Goal: Information Seeking & Learning: Learn about a topic

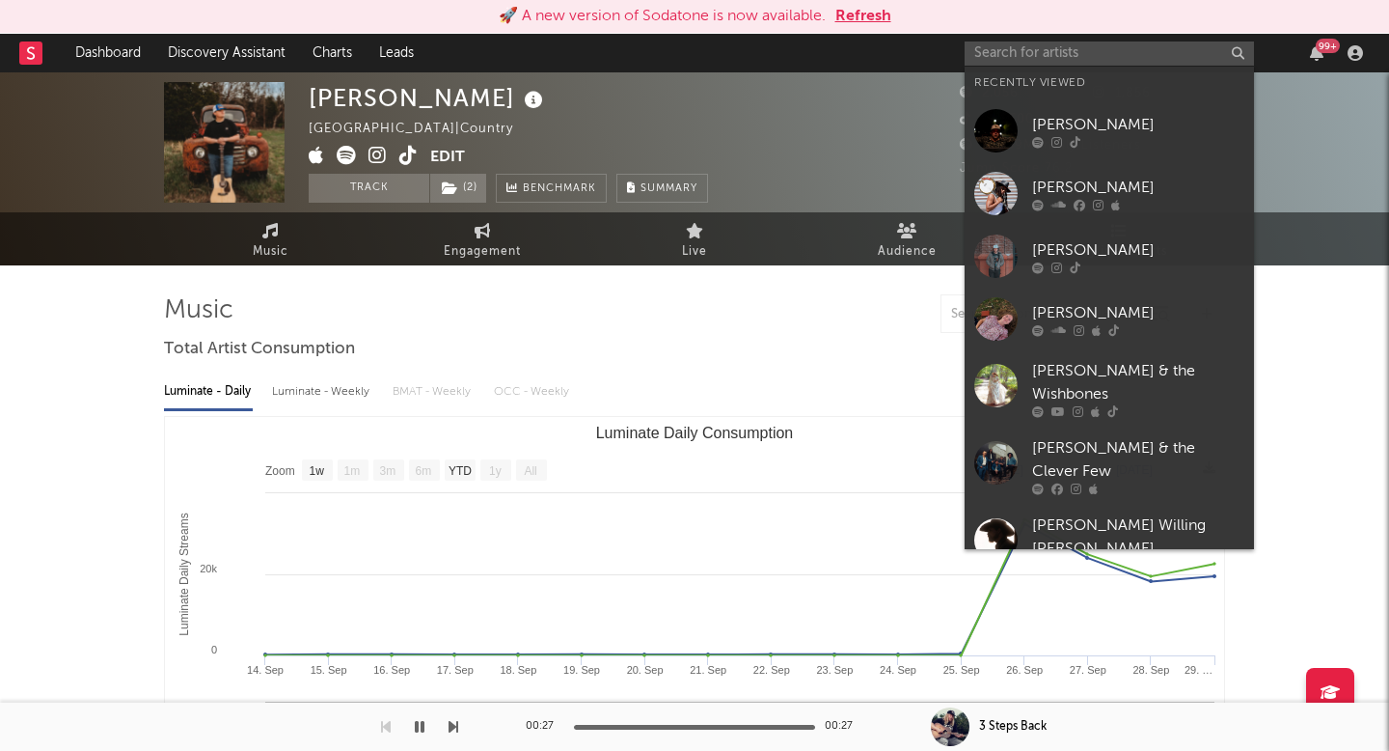
select select "1w"
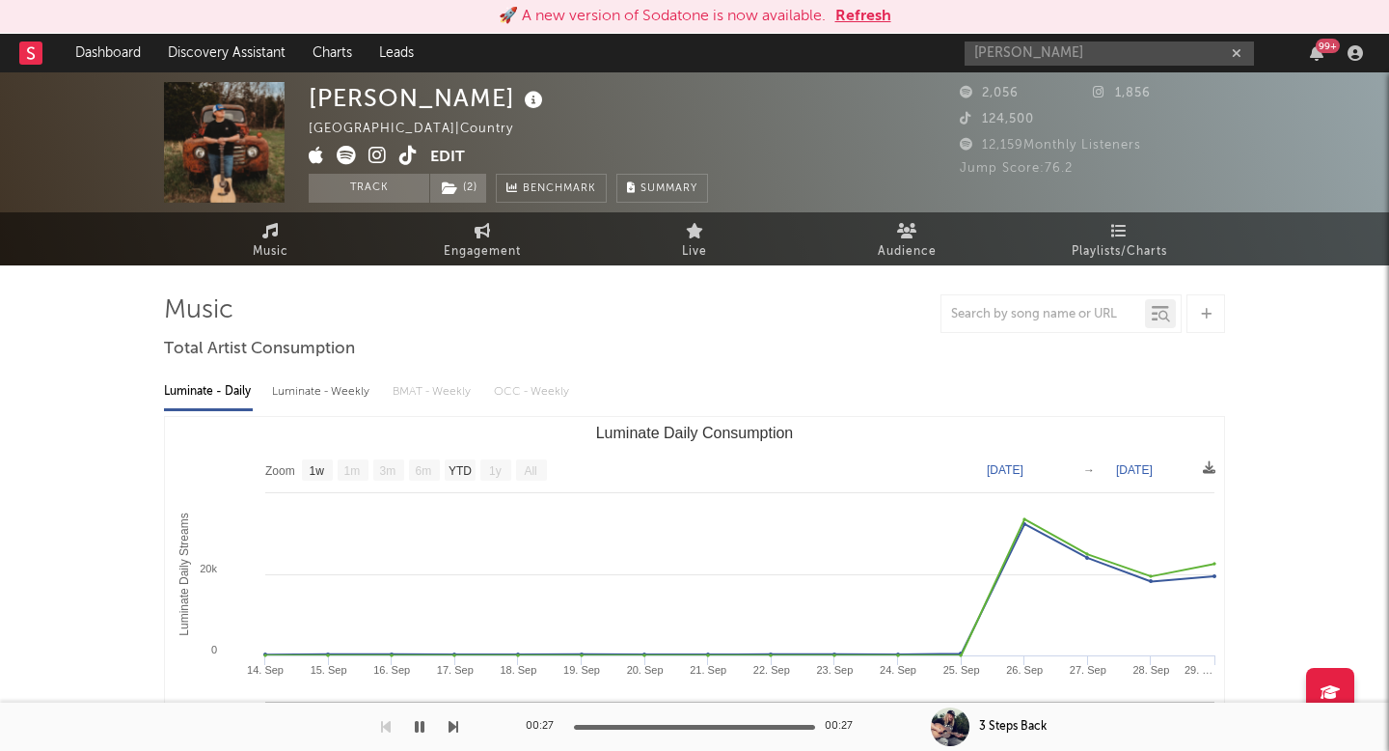
type input "[PERSON_NAME]"
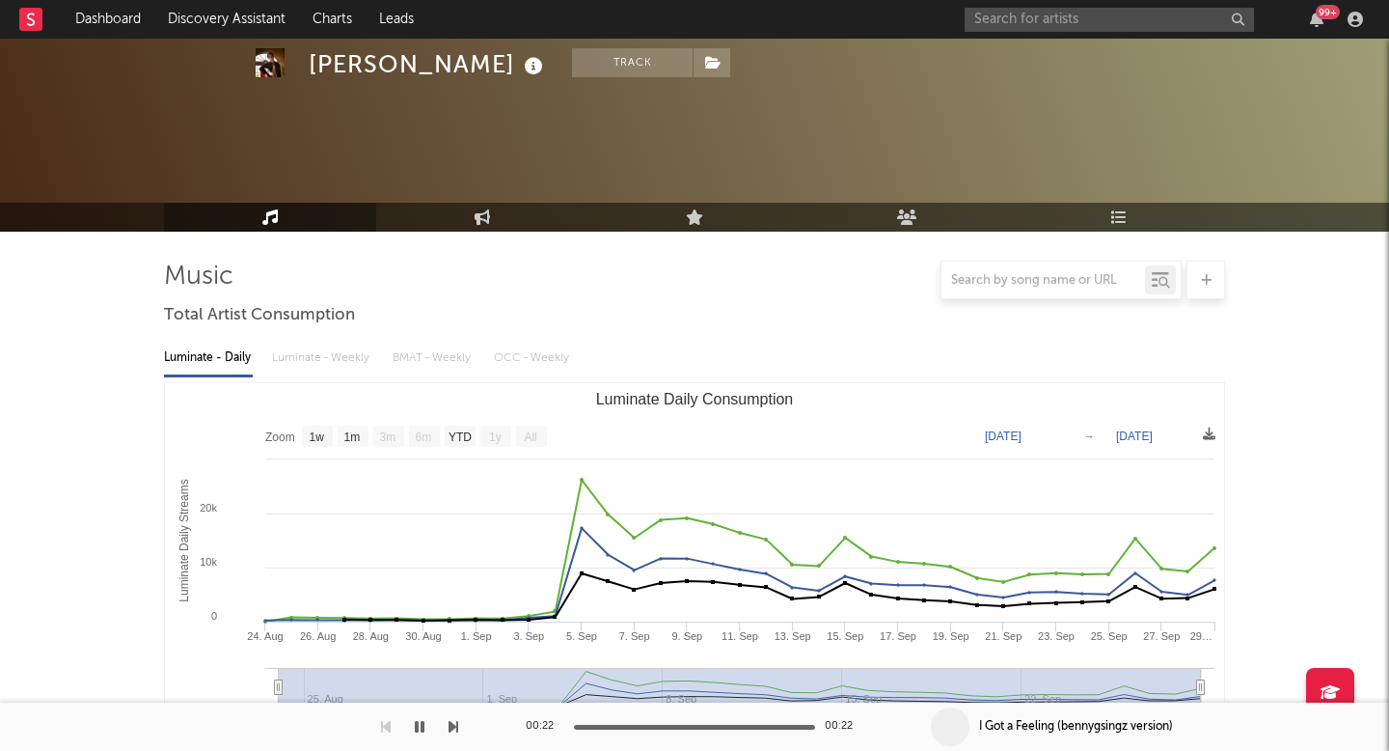
select select "1w"
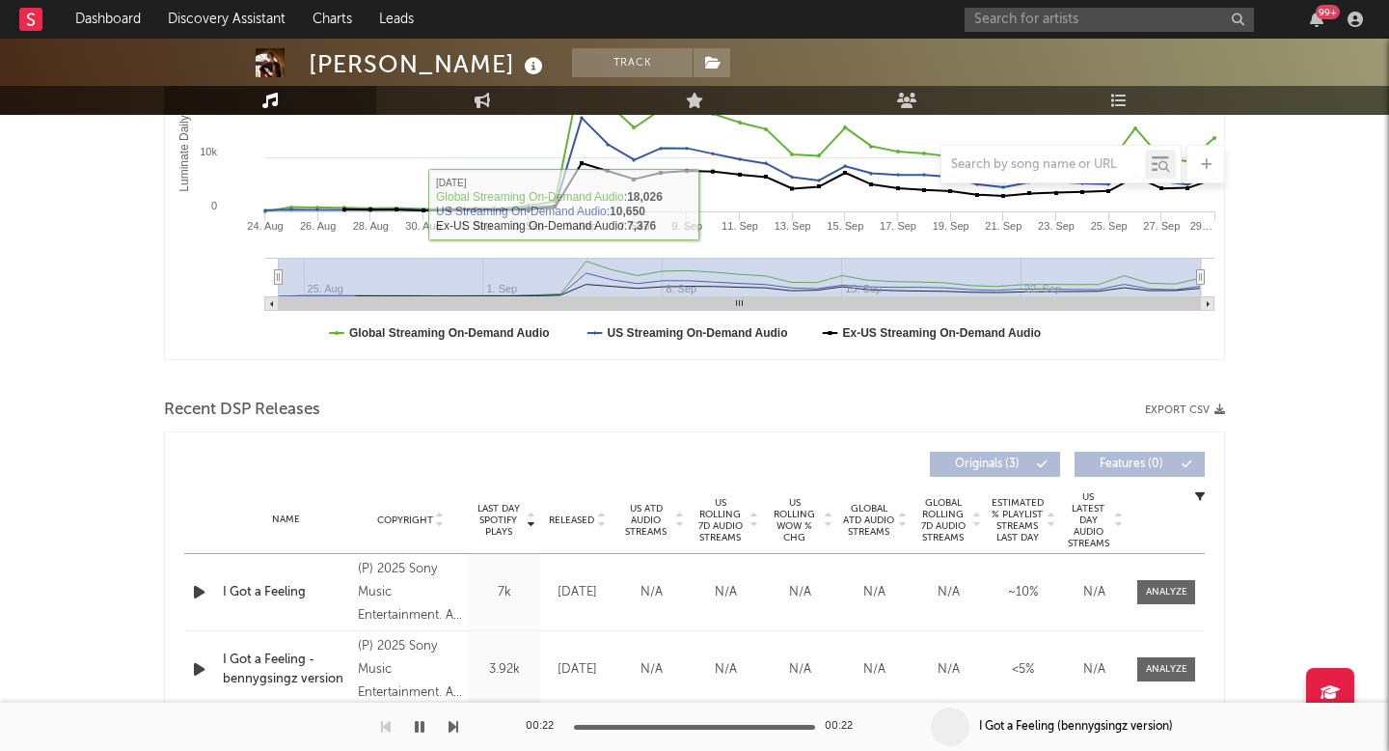
click at [996, 36] on div "99 +" at bounding box center [1167, 19] width 405 height 39
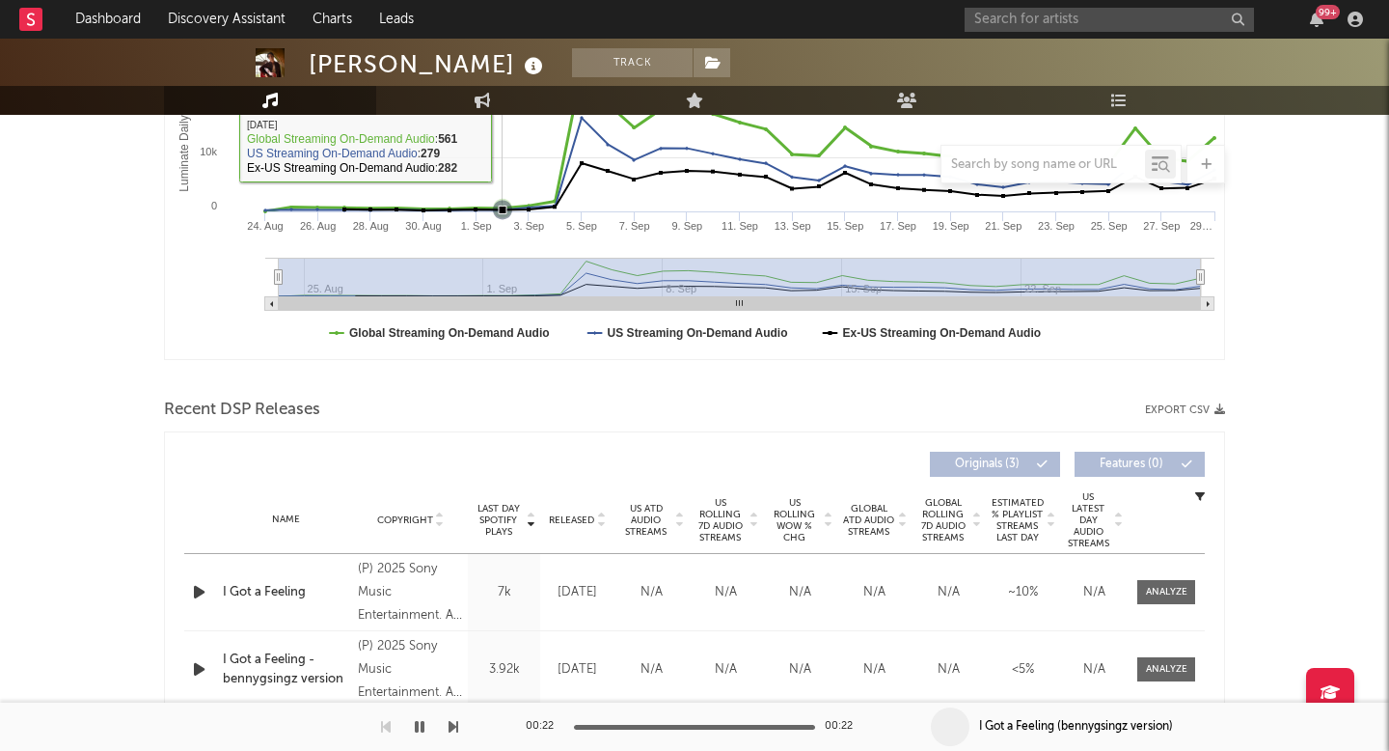
click at [497, 119] on rect "Luminate Daily Consumption" at bounding box center [694, 166] width 1059 height 386
click at [497, 108] on link "Engagement" at bounding box center [482, 100] width 212 height 29
select select "1w"
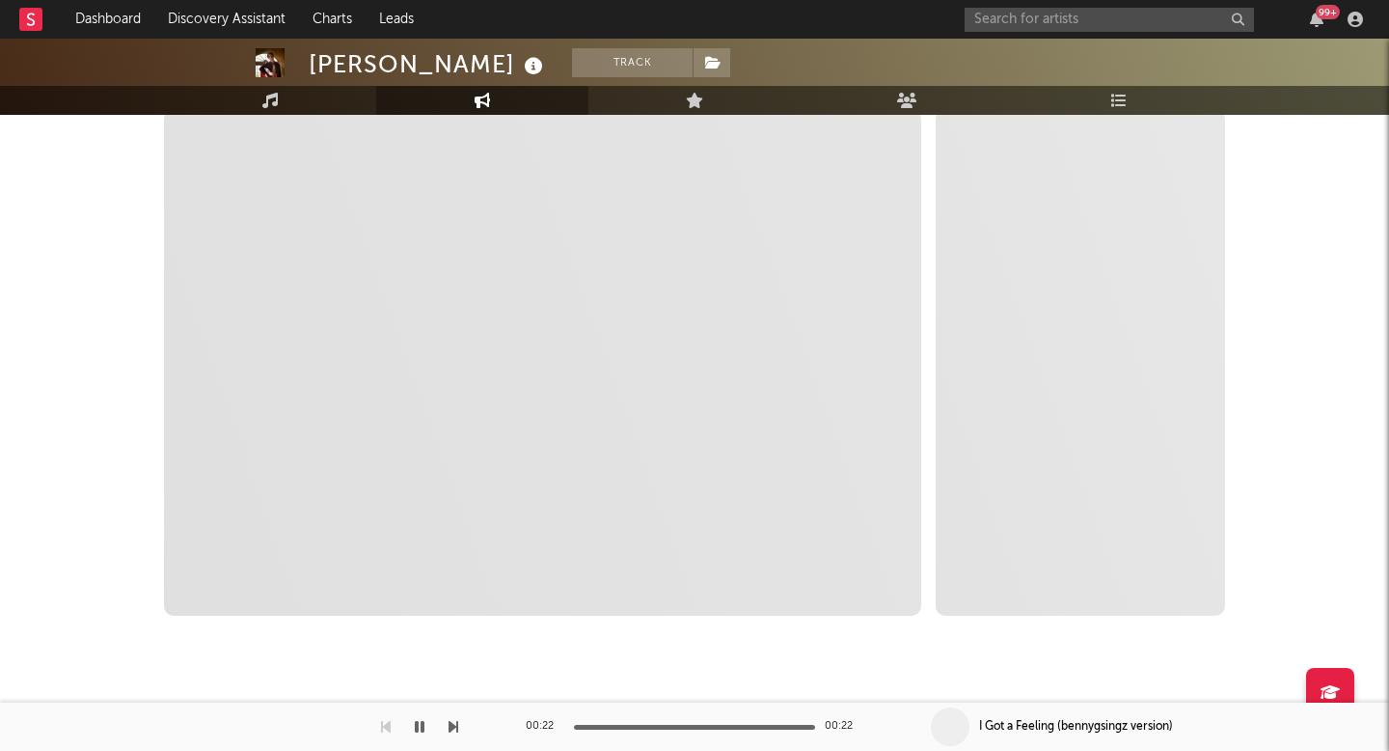
scroll to position [301, 0]
select select "1m"
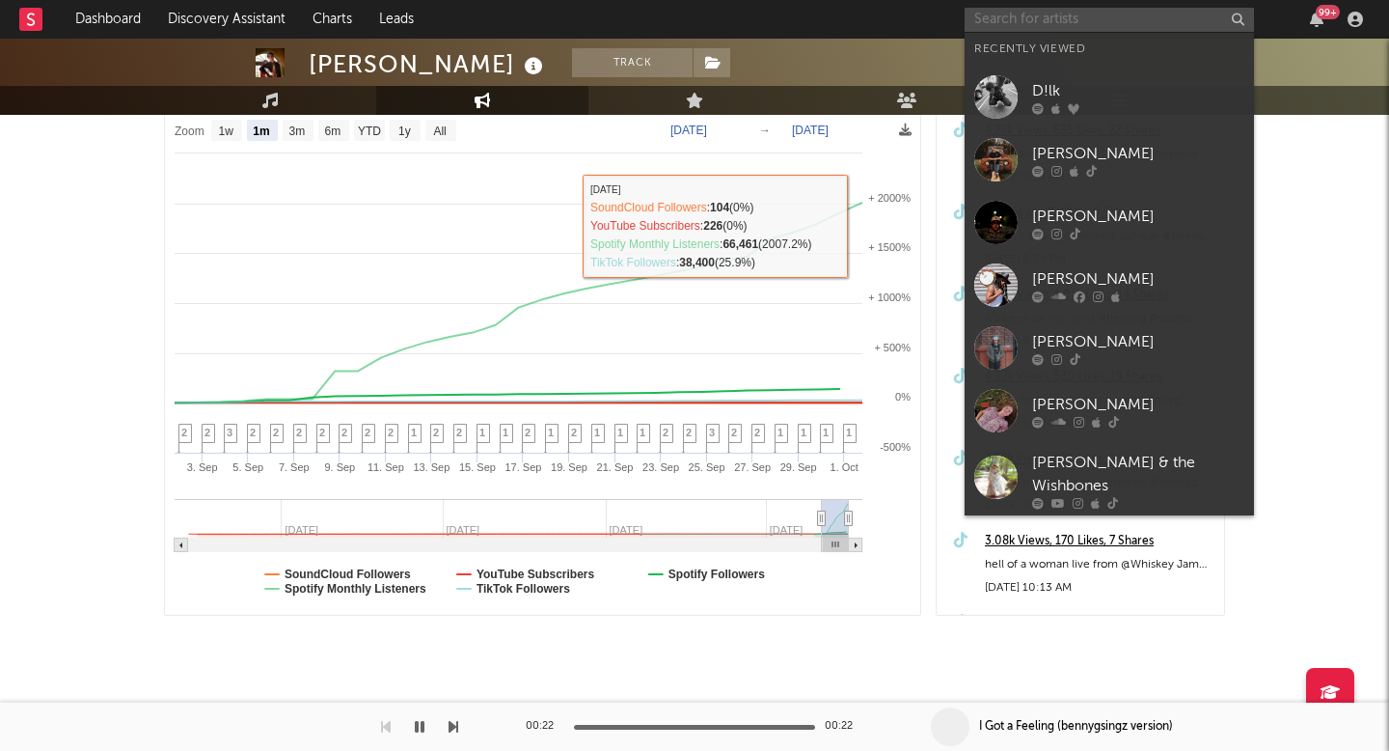
click at [1066, 25] on input "text" at bounding box center [1109, 20] width 289 height 24
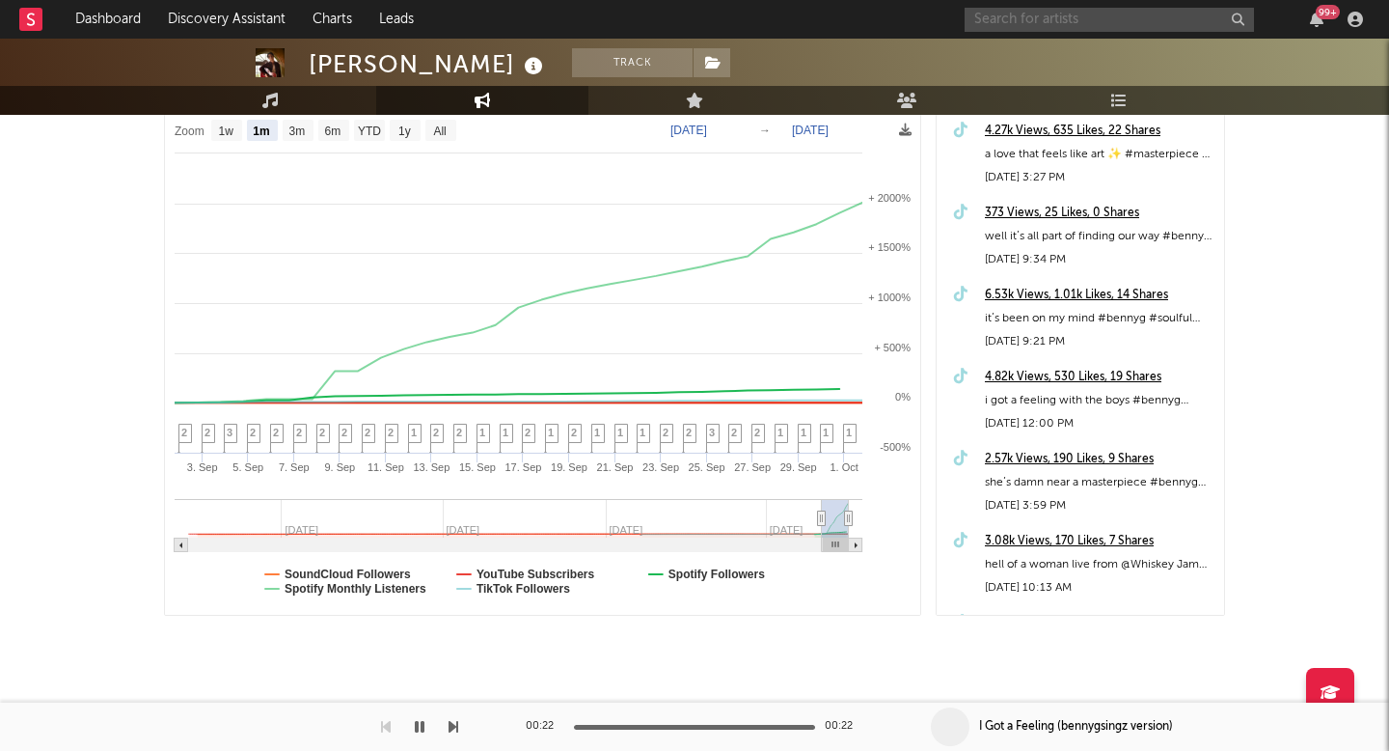
paste input "[URL][DOMAIN_NAME]"
type input "[URL][DOMAIN_NAME]"
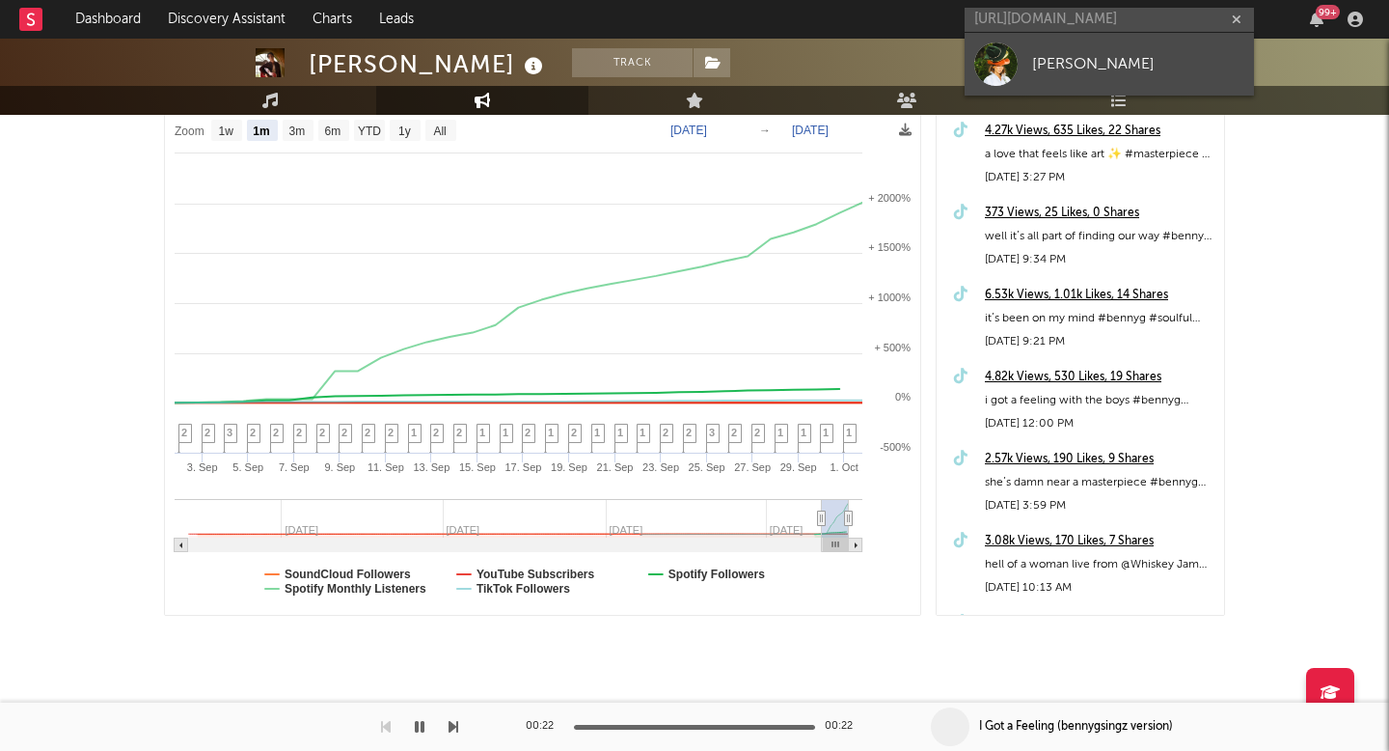
click at [1067, 56] on div "[PERSON_NAME]" at bounding box center [1138, 63] width 212 height 23
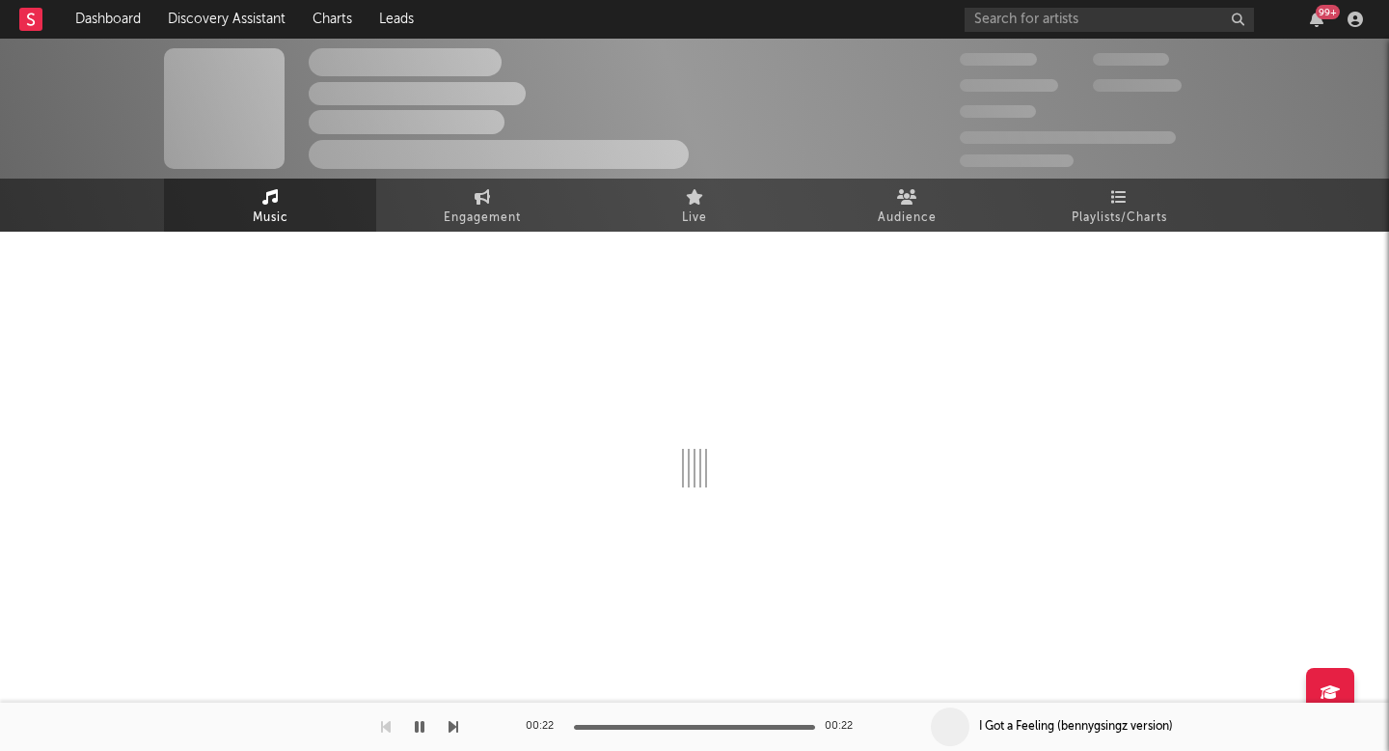
select select "1w"
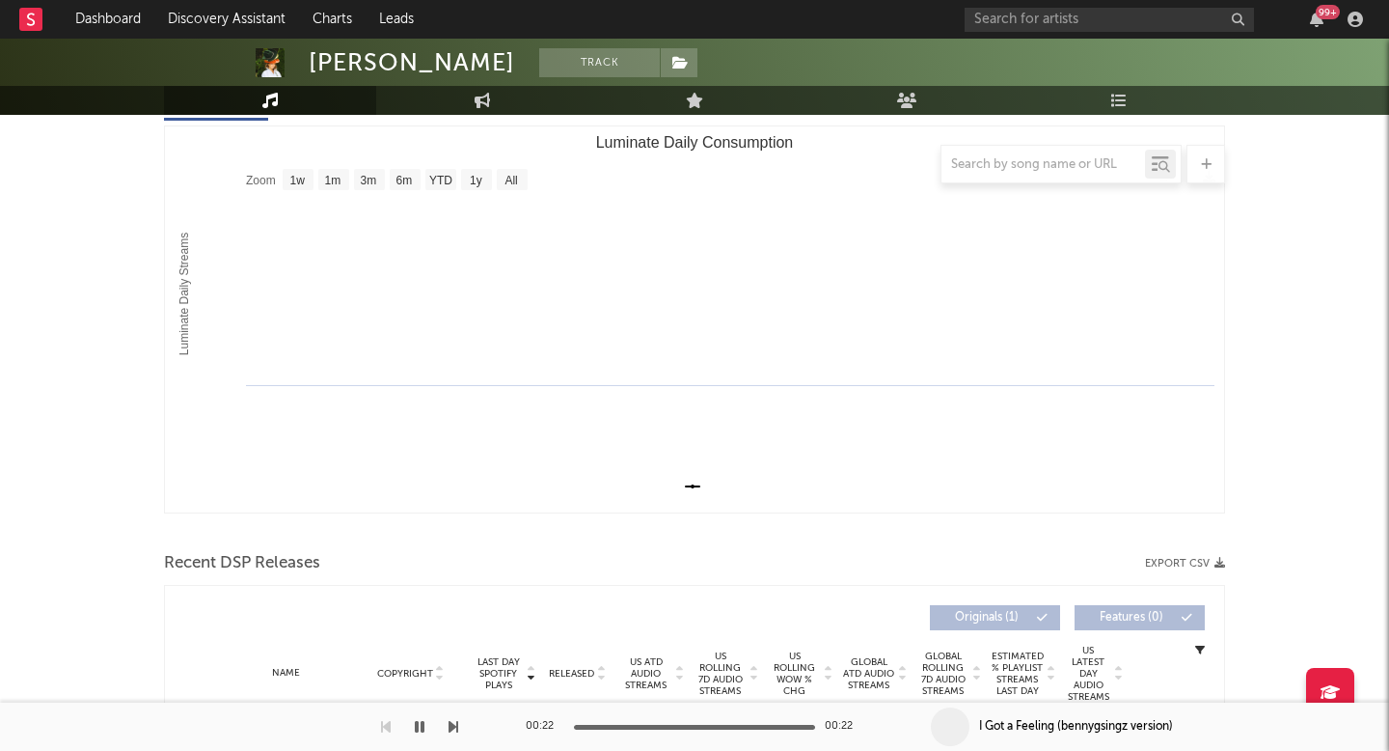
scroll to position [413, 0]
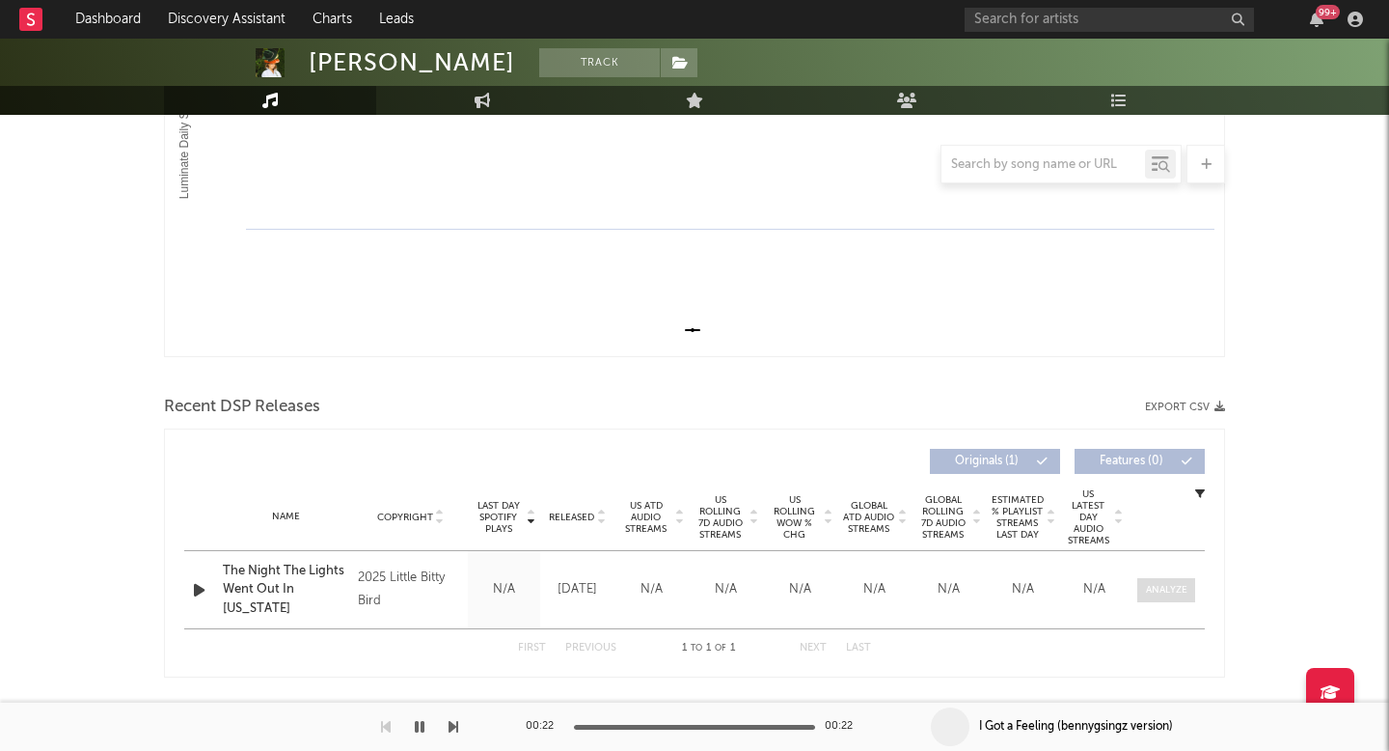
click at [1183, 594] on div at bounding box center [1166, 590] width 41 height 14
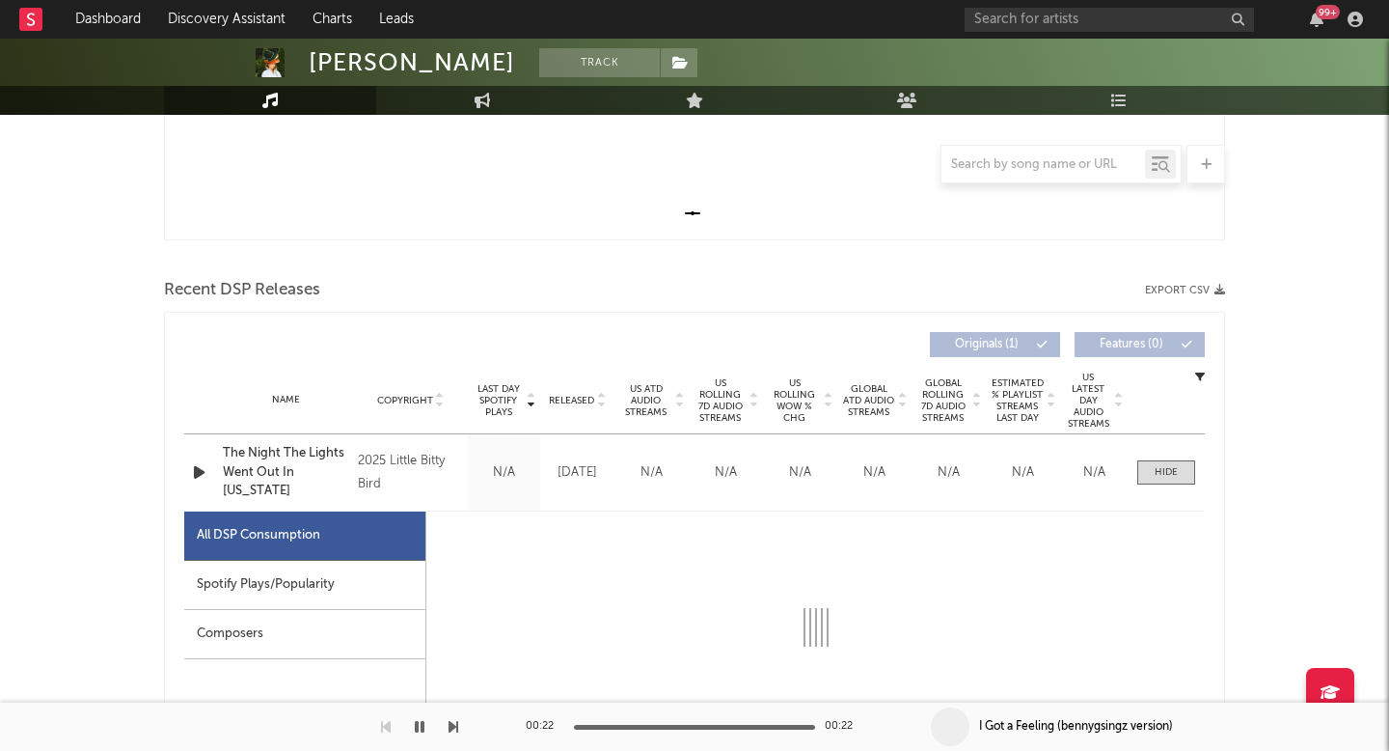
scroll to position [686, 0]
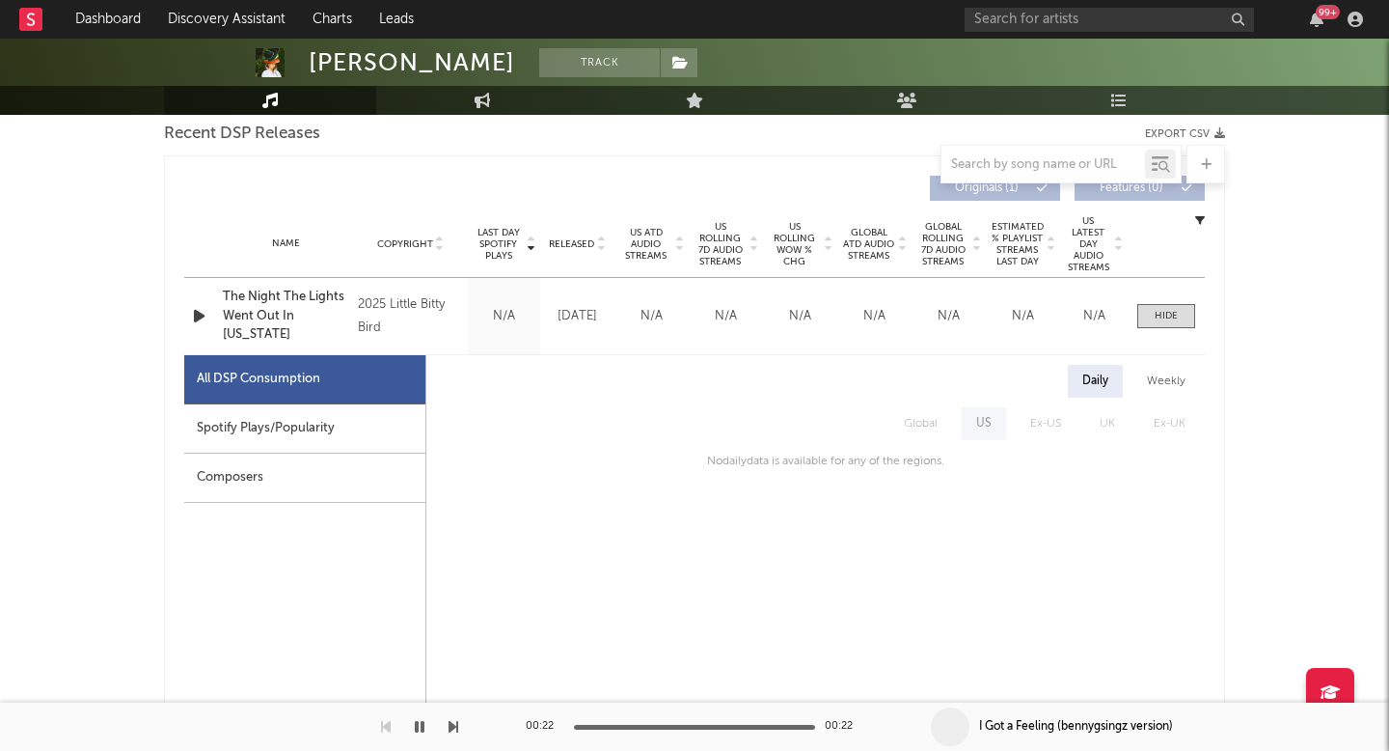
click at [352, 419] on div "Spotify Plays/Popularity" at bounding box center [304, 428] width 241 height 49
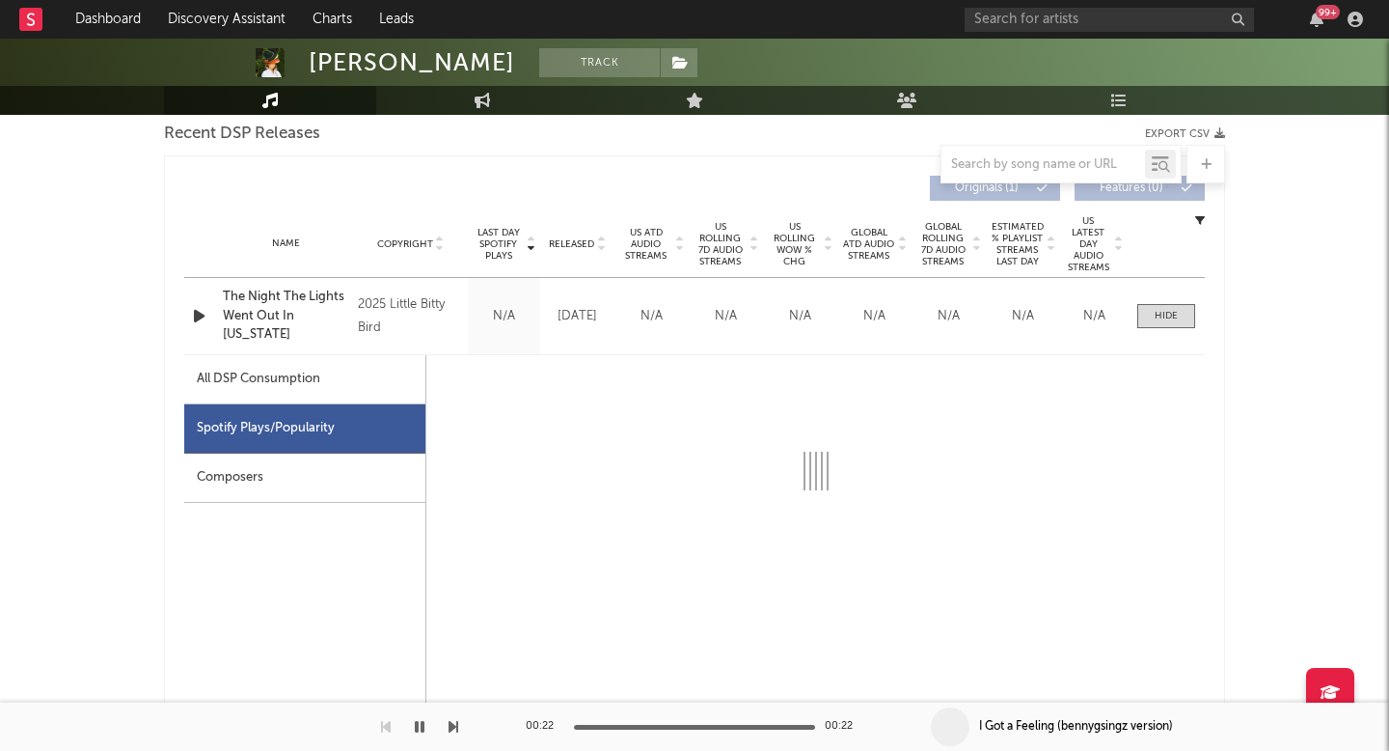
select select "1w"
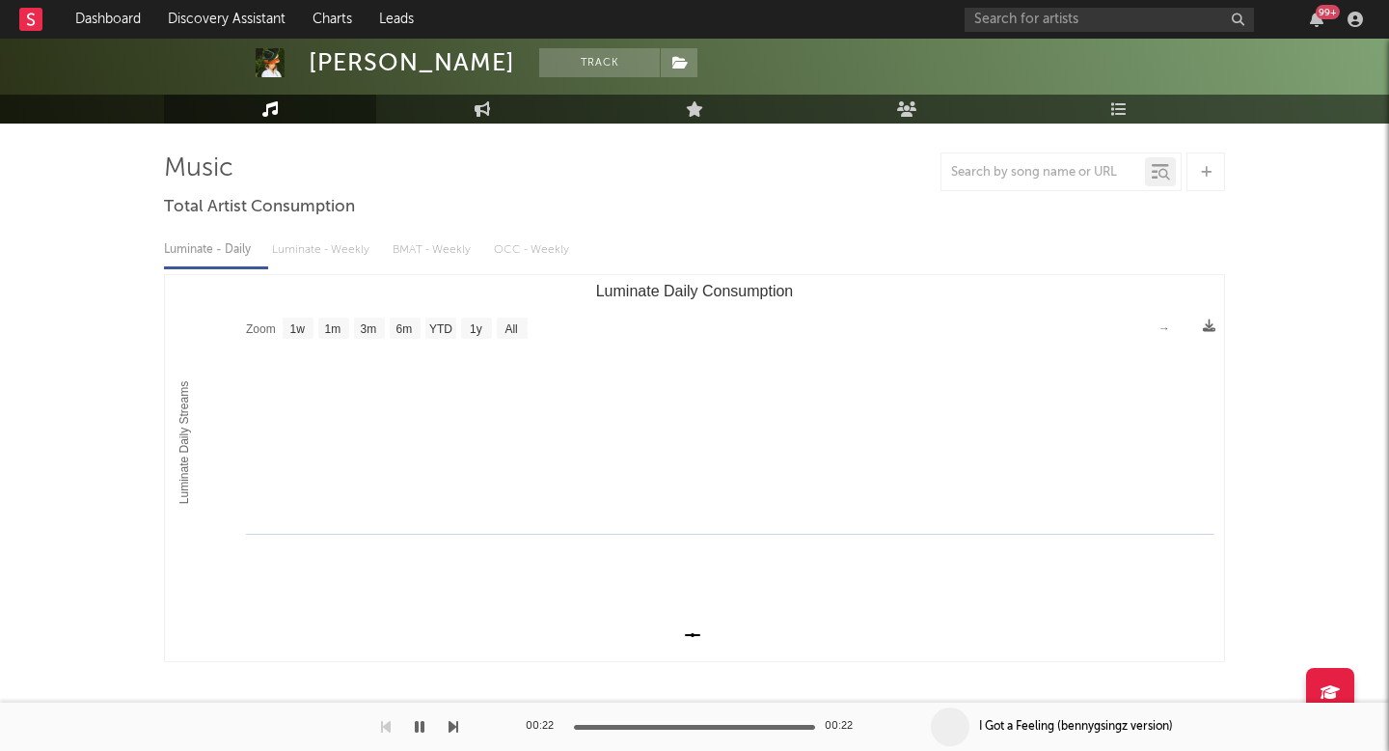
scroll to position [0, 0]
